Goal: Task Accomplishment & Management: Use online tool/utility

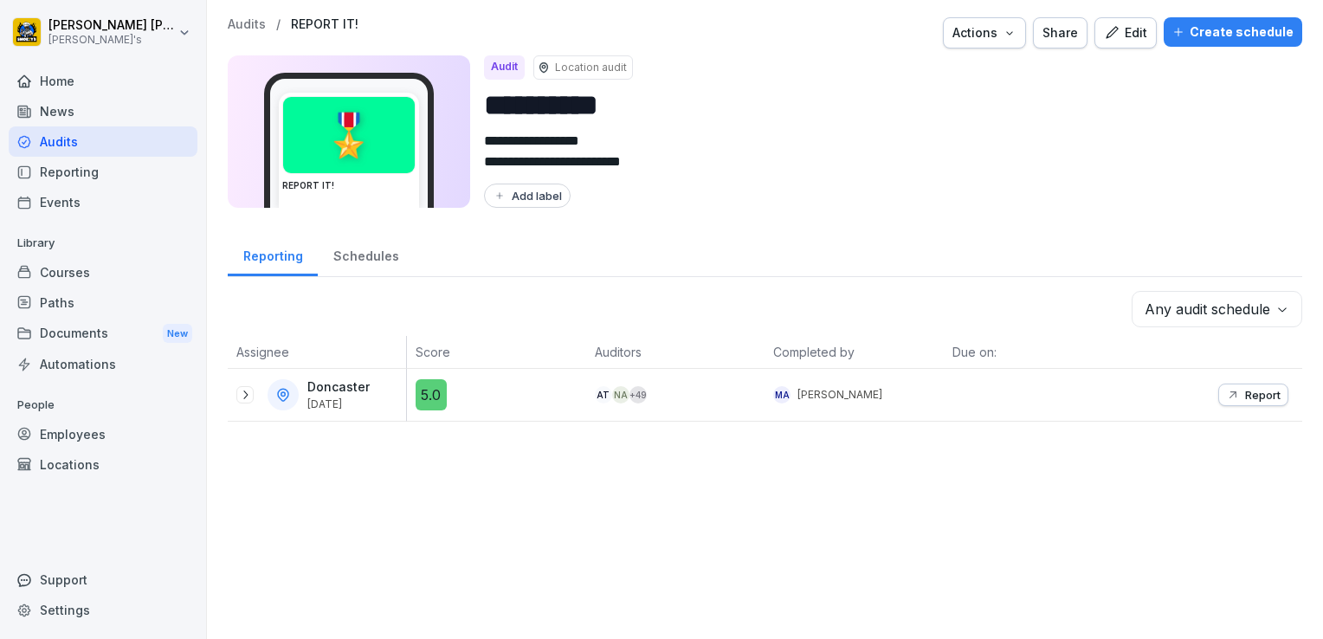
click at [1086, 186] on div "Add label" at bounding box center [886, 196] width 804 height 24
